Goal: Obtain resource: Download file/media

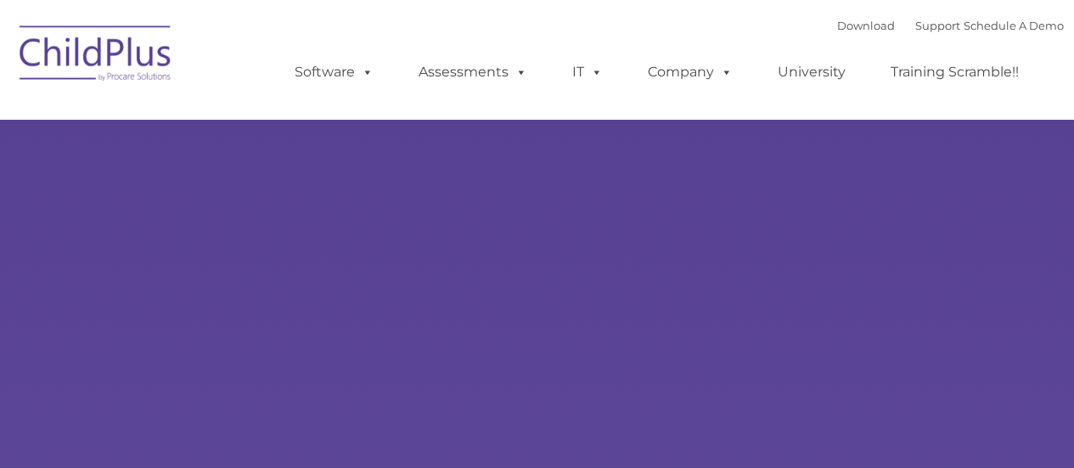
select select "MEDIUM"
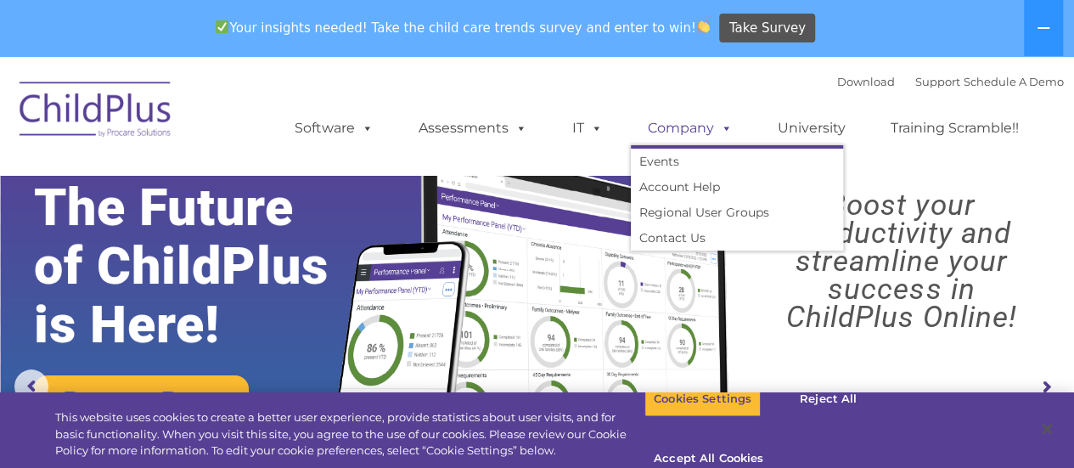
drag, startPoint x: 713, startPoint y: 135, endPoint x: 735, endPoint y: 139, distance: 21.6
click at [714, 135] on span at bounding box center [723, 128] width 19 height 16
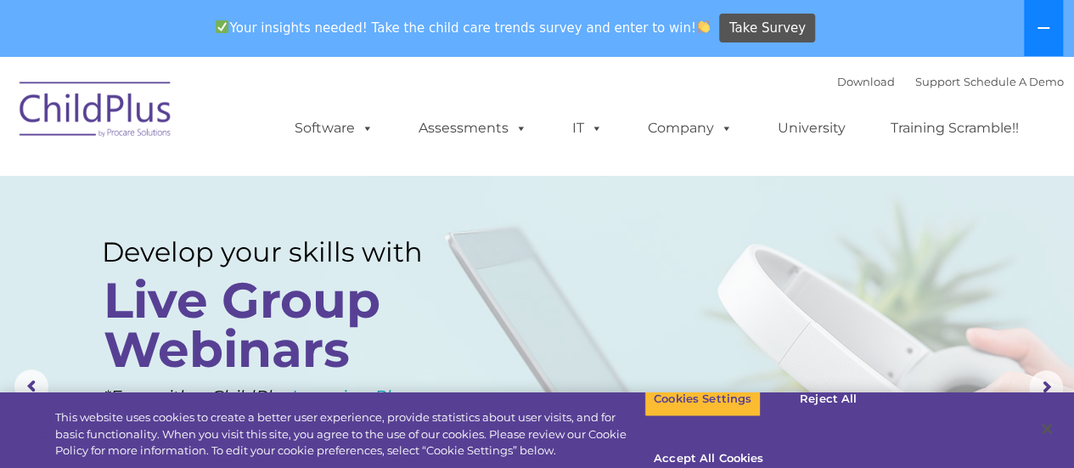
click at [1042, 26] on icon at bounding box center [1044, 28] width 14 height 14
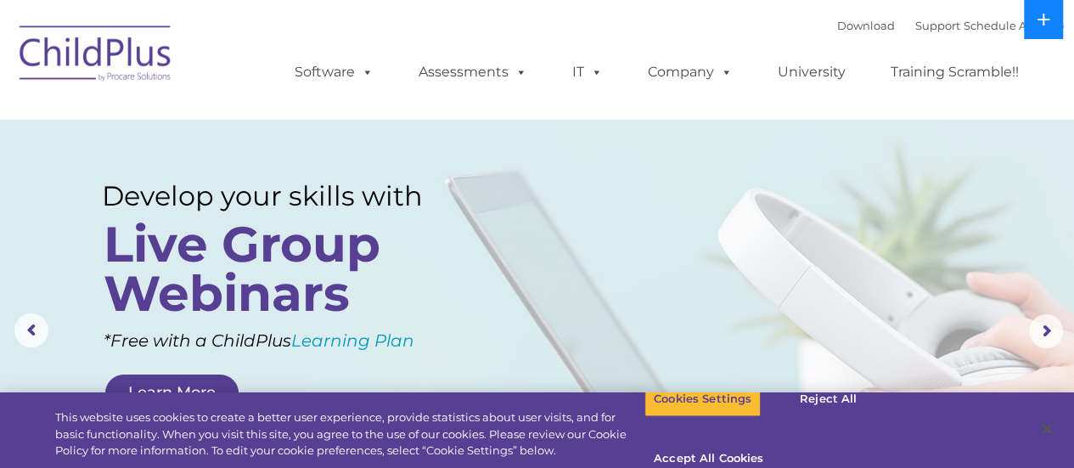
click at [1042, 26] on button at bounding box center [1043, 19] width 39 height 39
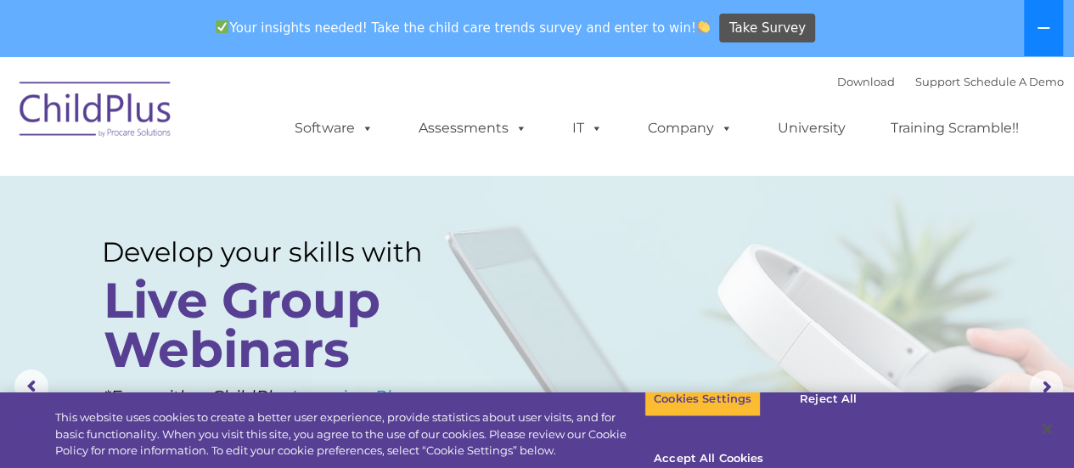
click at [1042, 26] on icon at bounding box center [1044, 28] width 14 height 14
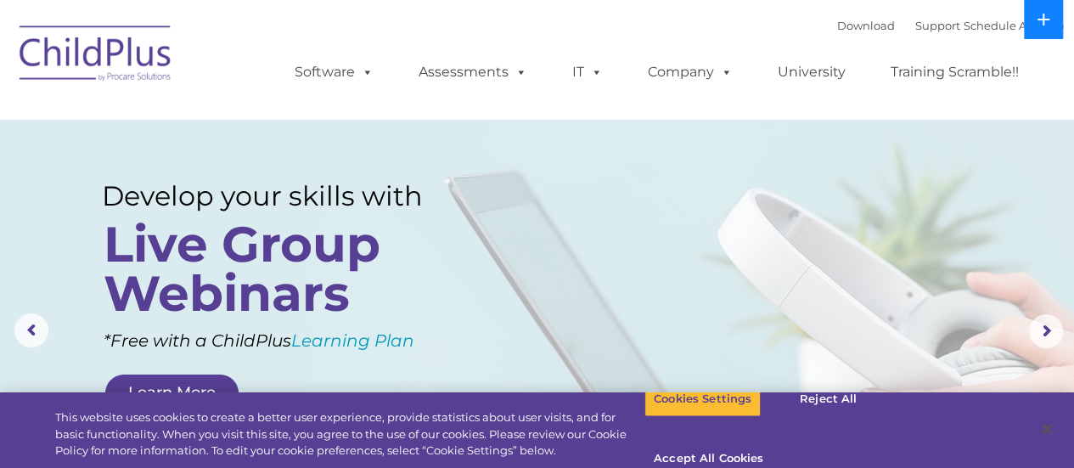
click at [1042, 26] on button at bounding box center [1043, 19] width 39 height 39
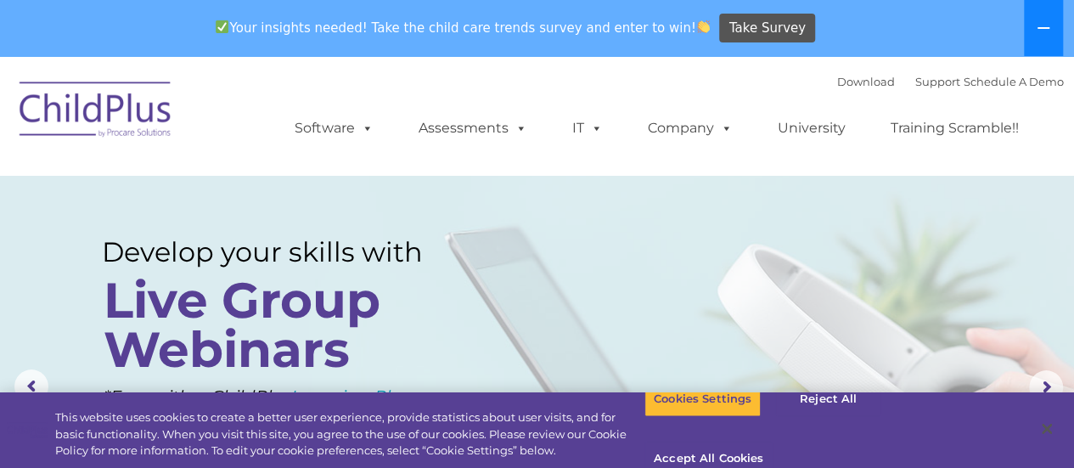
click at [1042, 26] on button at bounding box center [1043, 28] width 39 height 56
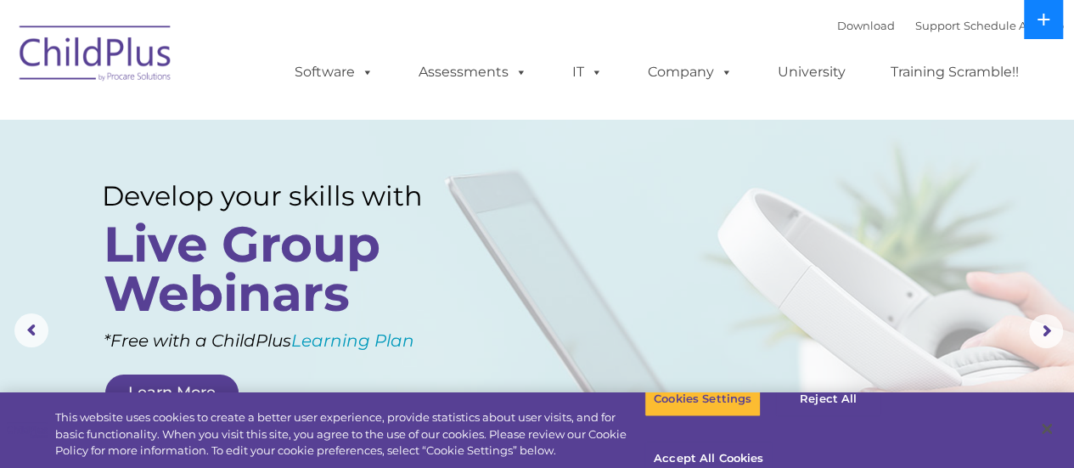
click at [1042, 26] on button at bounding box center [1043, 19] width 39 height 39
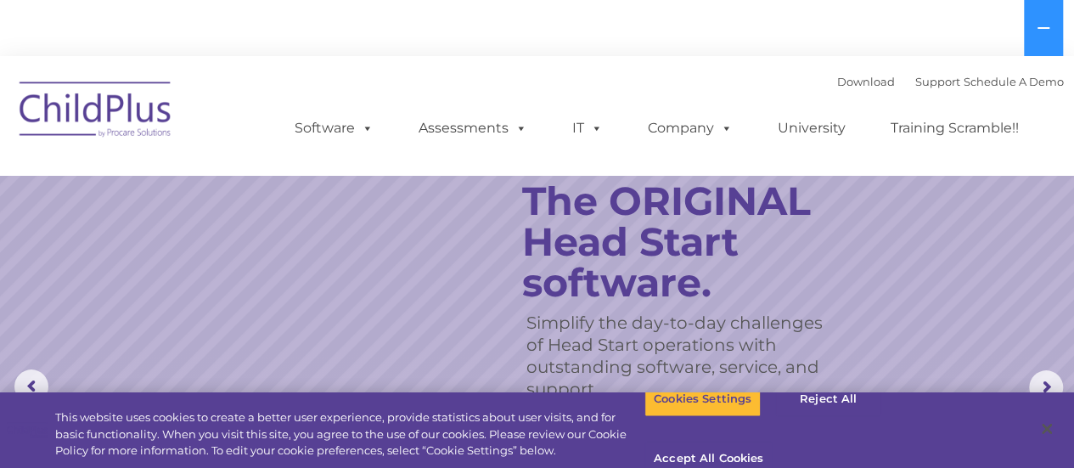
click at [0, 219] on rs-slide "Simplify the day-to-day challenges of Head Start operations with outstanding so…" at bounding box center [537, 387] width 1074 height 662
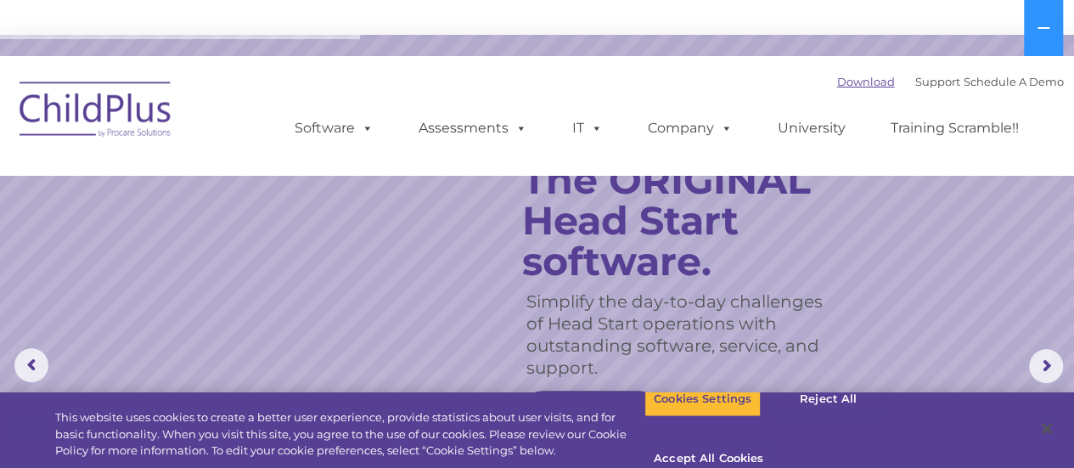
click at [847, 84] on link "Download" at bounding box center [866, 82] width 58 height 14
